Goal: Task Accomplishment & Management: Complete application form

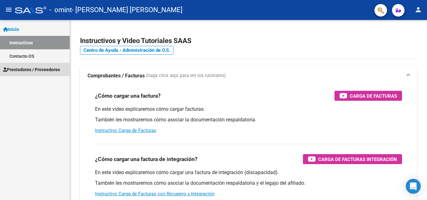
click at [29, 71] on span "Prestadores / Proveedores" at bounding box center [31, 69] width 57 height 7
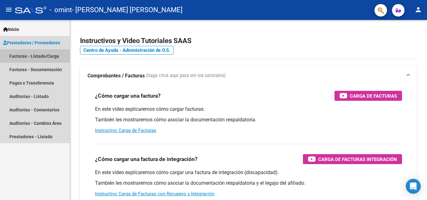
click at [16, 55] on link "Facturas - Listado/Carga" at bounding box center [35, 55] width 70 height 13
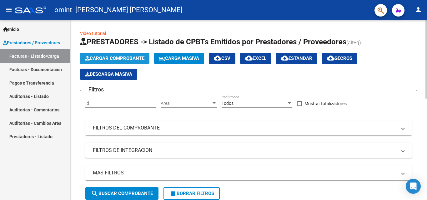
click at [124, 59] on span "Cargar Comprobante" at bounding box center [114, 59] width 59 height 6
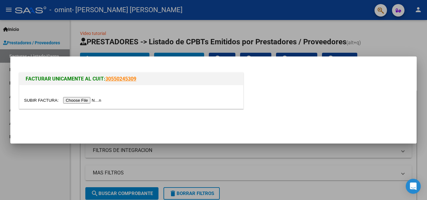
click at [83, 99] on input "file" at bounding box center [63, 100] width 79 height 7
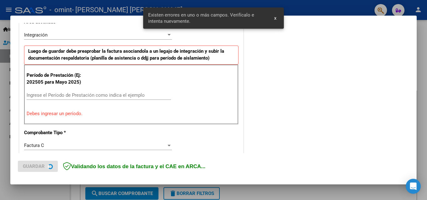
scroll to position [153, 0]
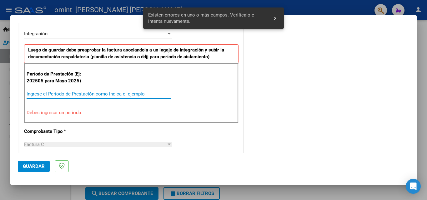
click at [81, 95] on input "Ingrese el Período de Prestación como indica el ejemplo" at bounding box center [99, 94] width 145 height 6
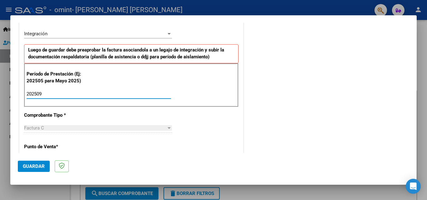
type input "202509"
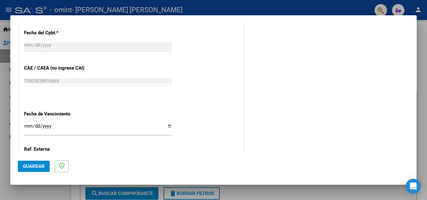
scroll to position [367, 0]
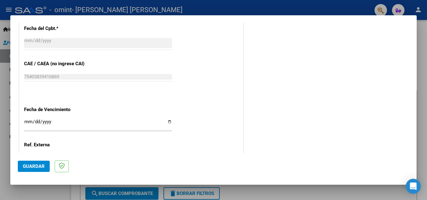
click at [167, 121] on input "Ingresar la fecha" at bounding box center [98, 124] width 148 height 10
type input "[DATE]"
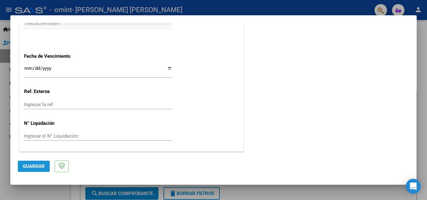
click at [39, 168] on span "Guardar" at bounding box center [34, 167] width 22 height 6
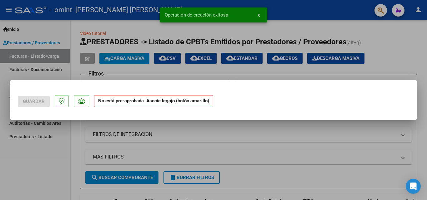
scroll to position [0, 0]
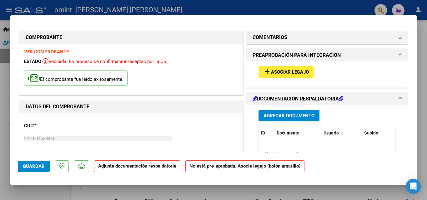
click at [292, 115] on span "Agregar Documento" at bounding box center [289, 116] width 51 height 6
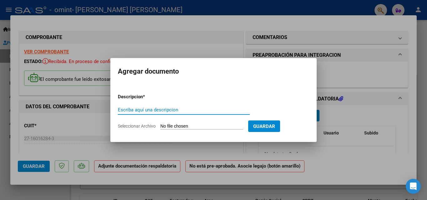
click at [173, 109] on input "Escriba aquí una descripcion" at bounding box center [184, 110] width 132 height 6
type input "[PERSON_NAME] de asistencia de M de apoyo - [DATE]"
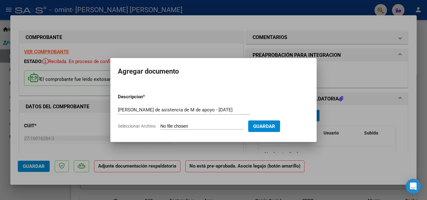
scroll to position [0, 0]
click at [200, 126] on input "Seleccionar Archivo" at bounding box center [201, 127] width 83 height 6
type input "C:\fakepath\[PERSON_NAME] de asistencia de M de apoyo - Sept 25131.pdf"
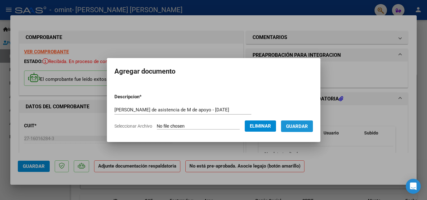
click at [307, 127] on span "Guardar" at bounding box center [297, 127] width 22 height 6
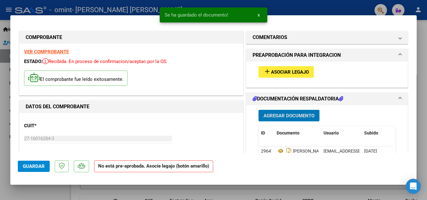
click at [422, 50] on div at bounding box center [213, 100] width 427 height 200
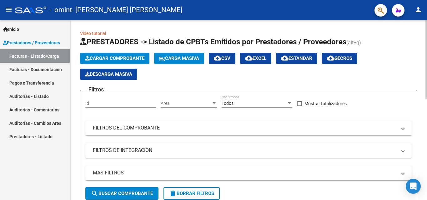
click at [401, 0] on html "menu - omint - [PERSON_NAME] [PERSON_NAME] person Inicio Instructivos Contacto …" at bounding box center [213, 100] width 427 height 200
